Goal: Task Accomplishment & Management: Manage account settings

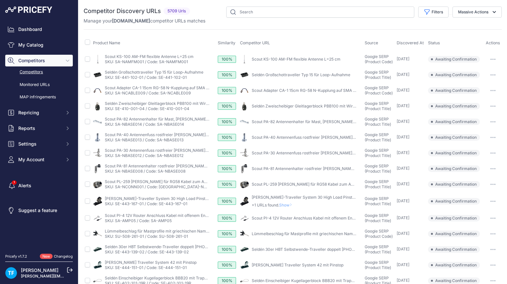
click at [36, 72] on link "Competitors" at bounding box center [39, 72] width 68 height 11
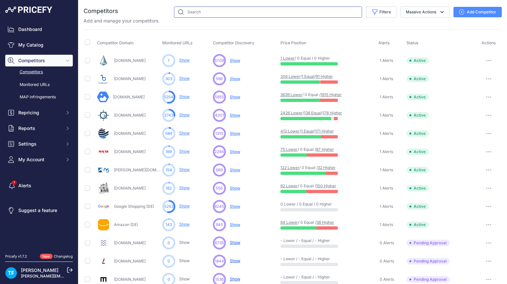
click at [222, 12] on input "text" at bounding box center [268, 12] width 188 height 11
click at [492, 58] on button "button" at bounding box center [488, 60] width 13 height 9
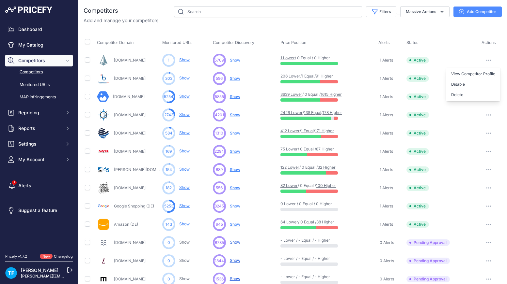
click at [463, 57] on td "Active" at bounding box center [440, 60] width 70 height 19
